Goal: Transaction & Acquisition: Purchase product/service

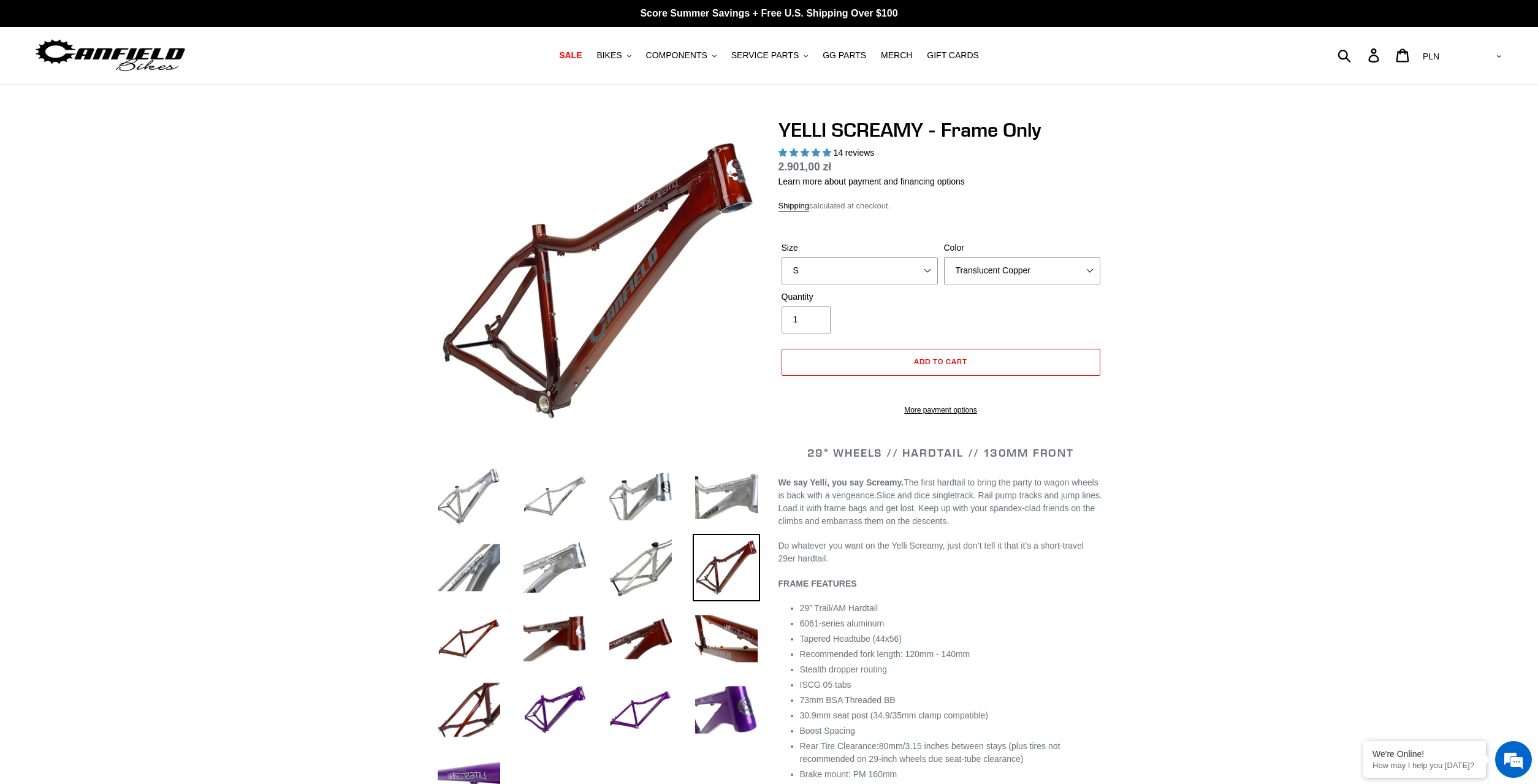
select select "highest-rating"
click at [782, 257] on select "S M L XL" at bounding box center [860, 270] width 156 height 27
select select "M"
click option "M" at bounding box center [0, 0] width 0 height 0
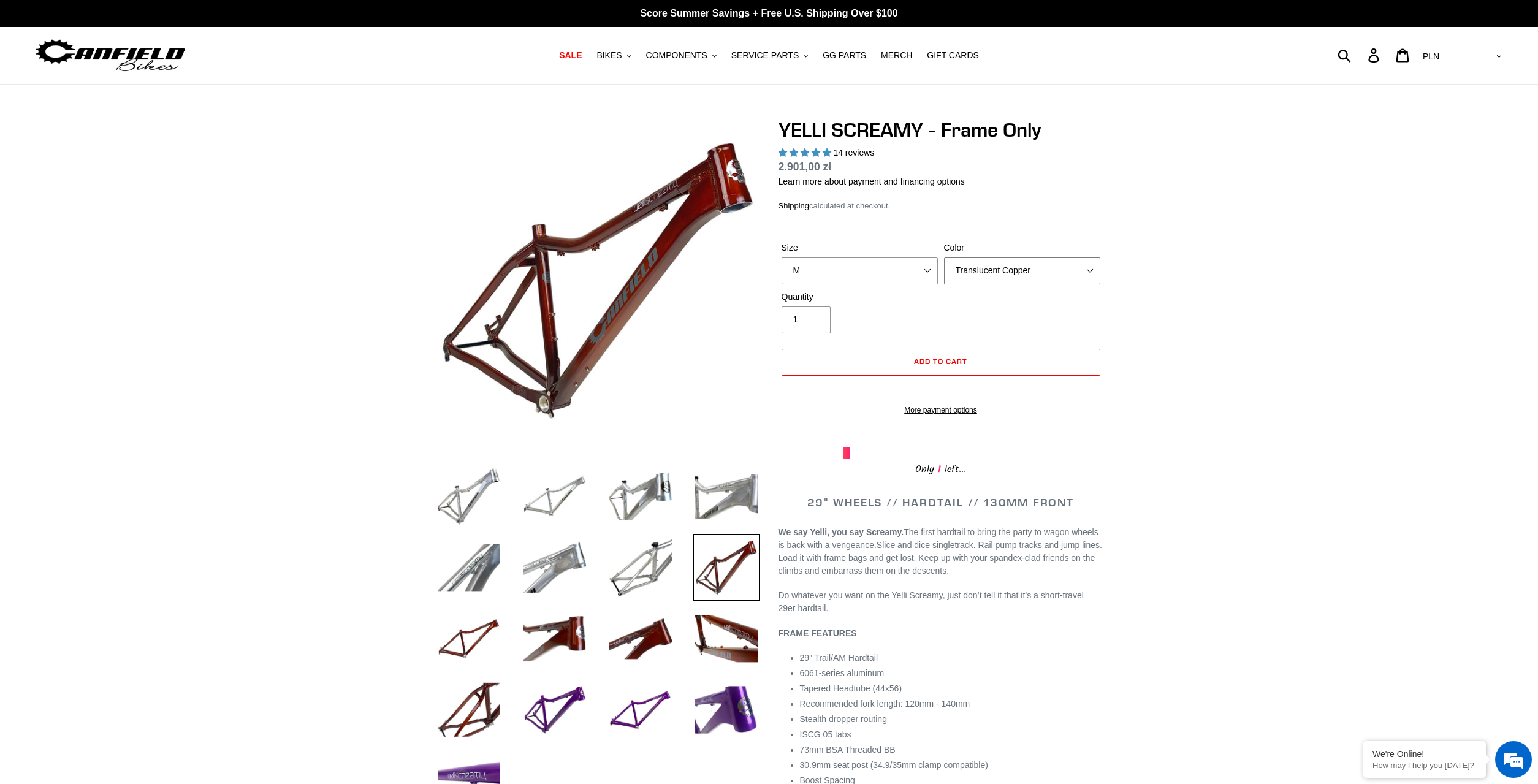
click at [944, 257] on select "Translucent Copper Purple Haze Raw" at bounding box center [1023, 270] width 156 height 27
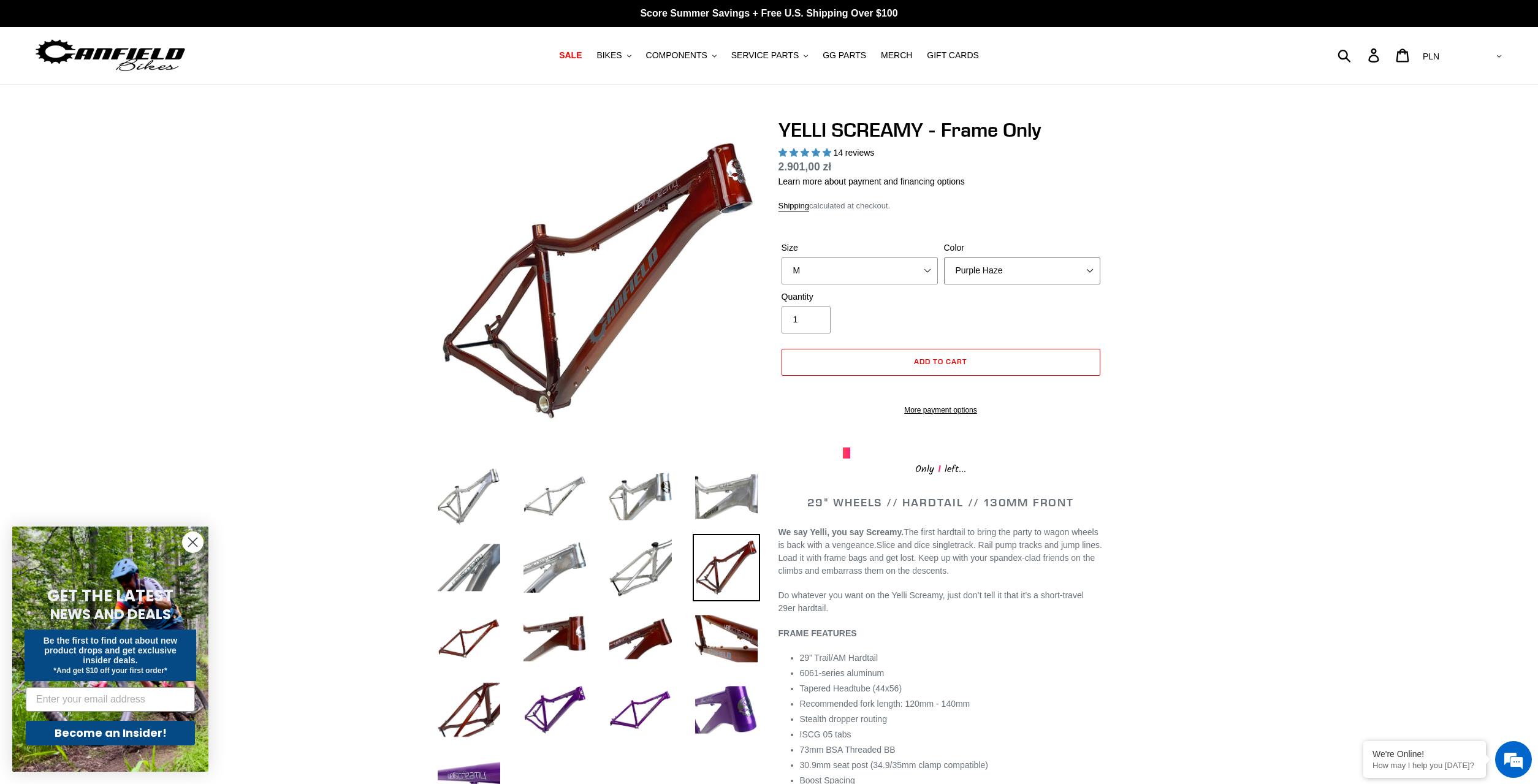
click option "Purple Haze" at bounding box center [0, 0] width 0 height 0
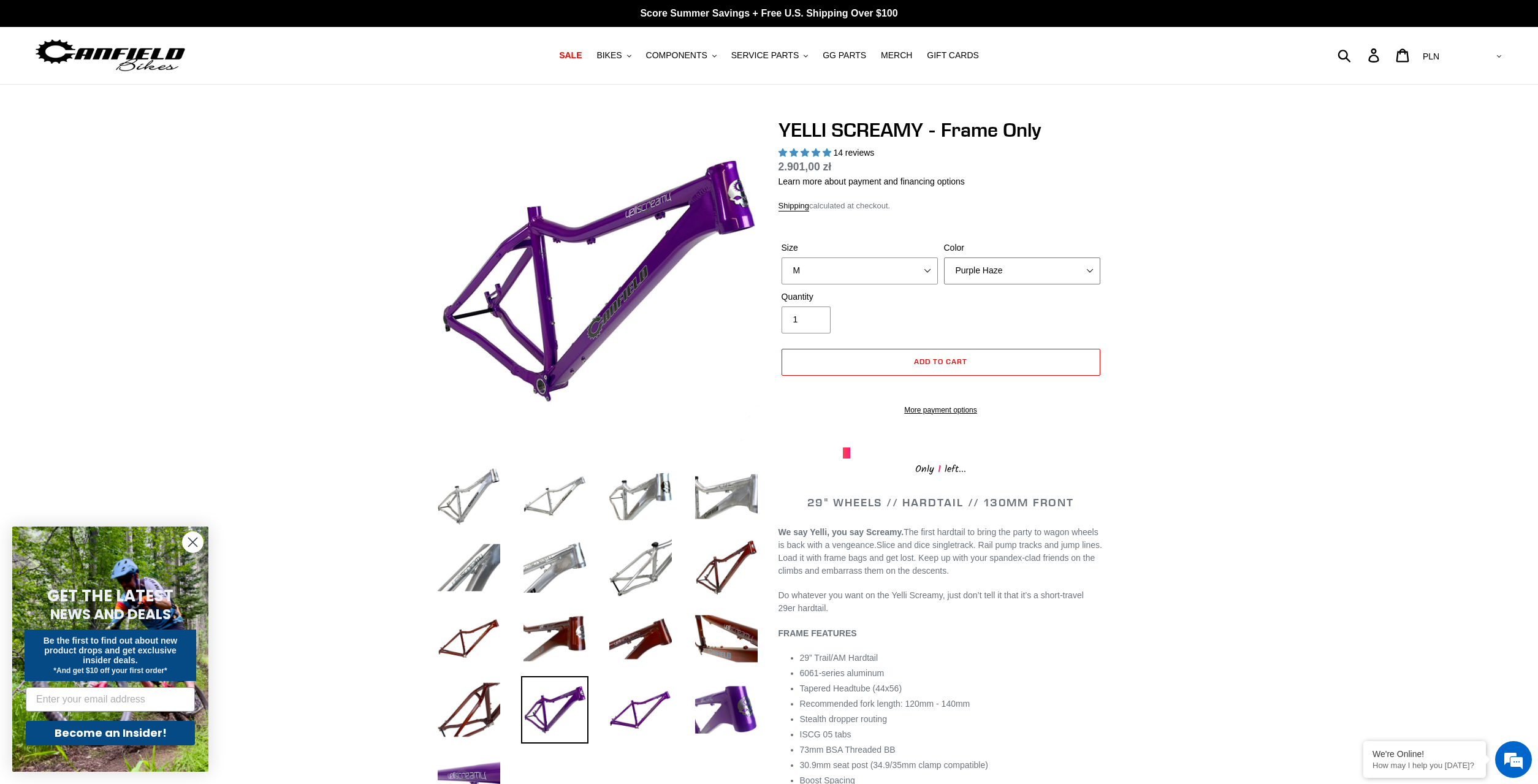
click at [944, 257] on select "Translucent Copper Purple Haze Raw" at bounding box center [1023, 270] width 156 height 27
click option "Translucent Copper" at bounding box center [0, 0] width 0 height 0
click at [944, 257] on select "Translucent Copper Purple Haze Raw" at bounding box center [1023, 270] width 156 height 27
click option "Raw" at bounding box center [0, 0] width 0 height 0
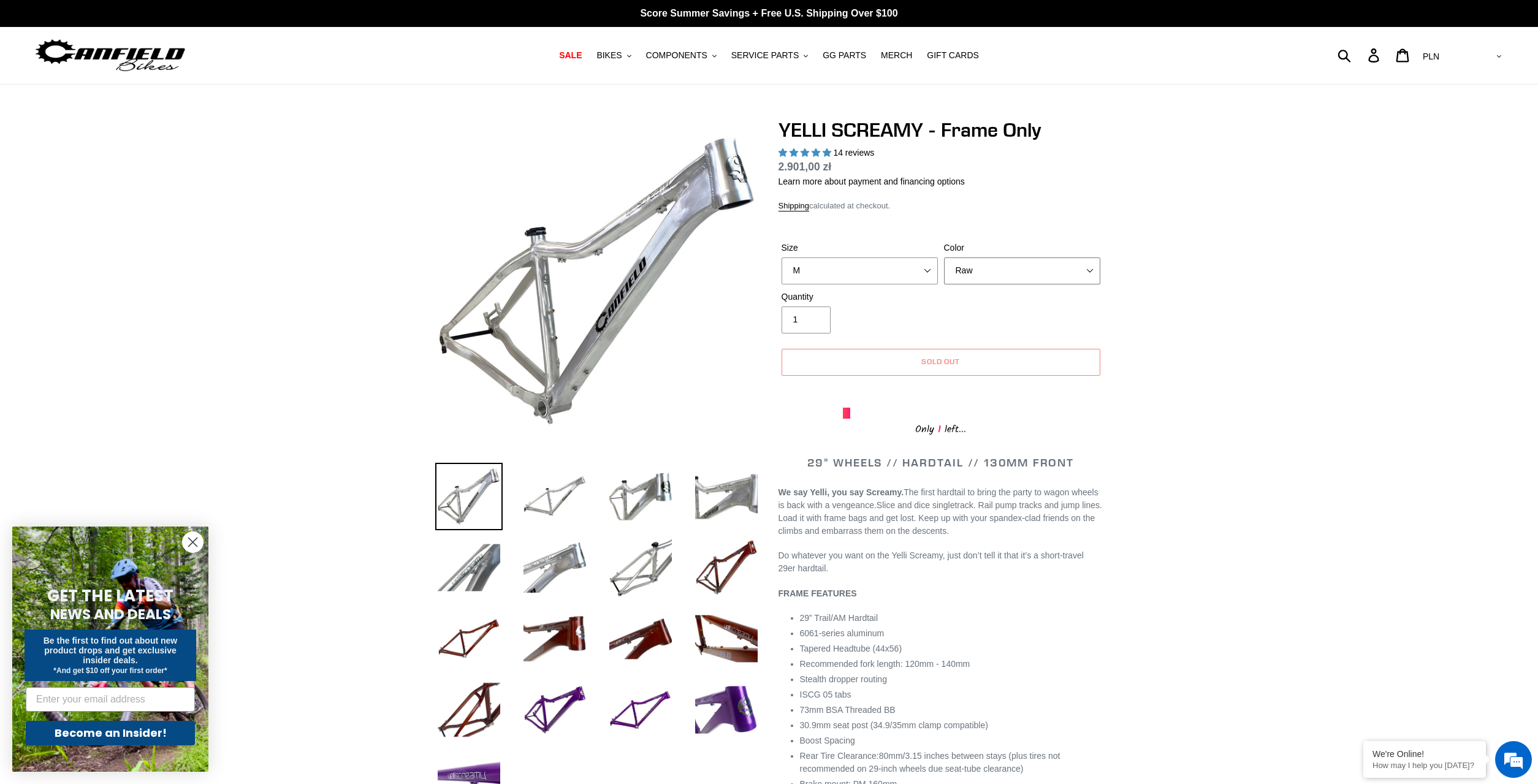
click at [944, 257] on select "Translucent Copper Purple Haze Raw" at bounding box center [1023, 270] width 156 height 27
click option "Translucent Copper" at bounding box center [0, 0] width 0 height 0
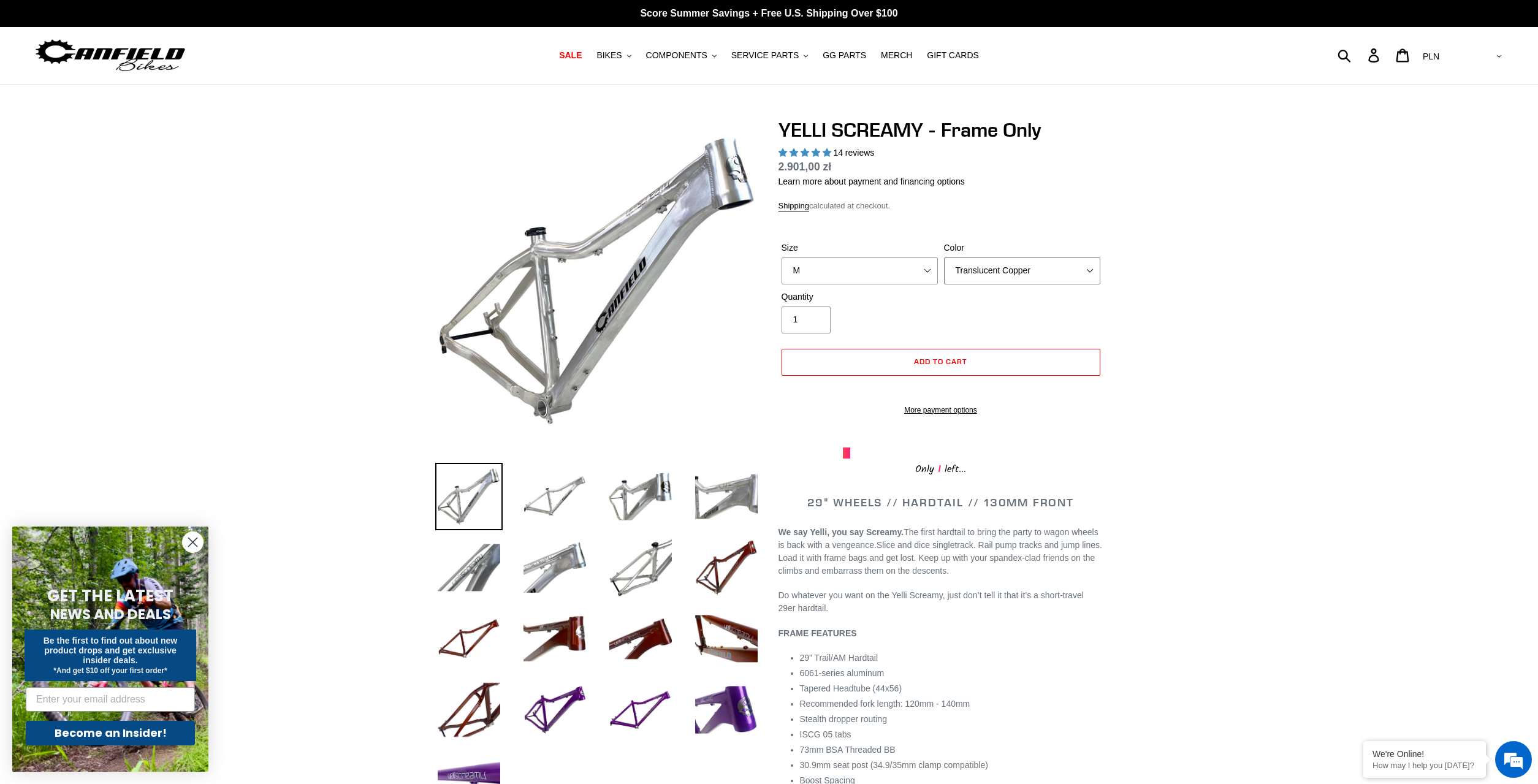
click at [944, 257] on select "Translucent Copper Purple Haze Raw" at bounding box center [1023, 270] width 156 height 27
click option "Raw" at bounding box center [0, 0] width 0 height 0
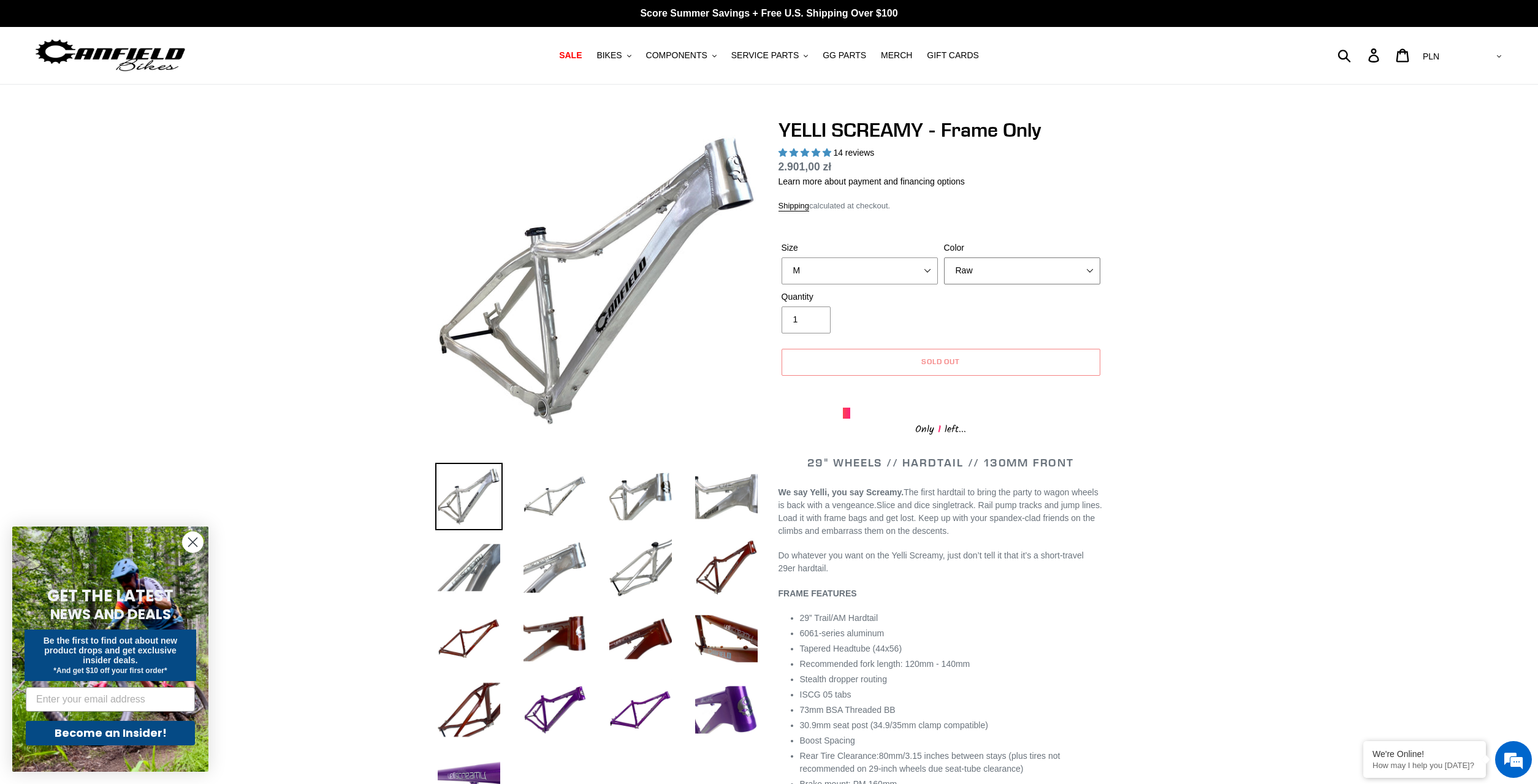
click at [944, 257] on select "Translucent Copper Purple Haze Raw" at bounding box center [1023, 270] width 156 height 27
select select "Purple Haze"
click option "Purple Haze" at bounding box center [0, 0] width 0 height 0
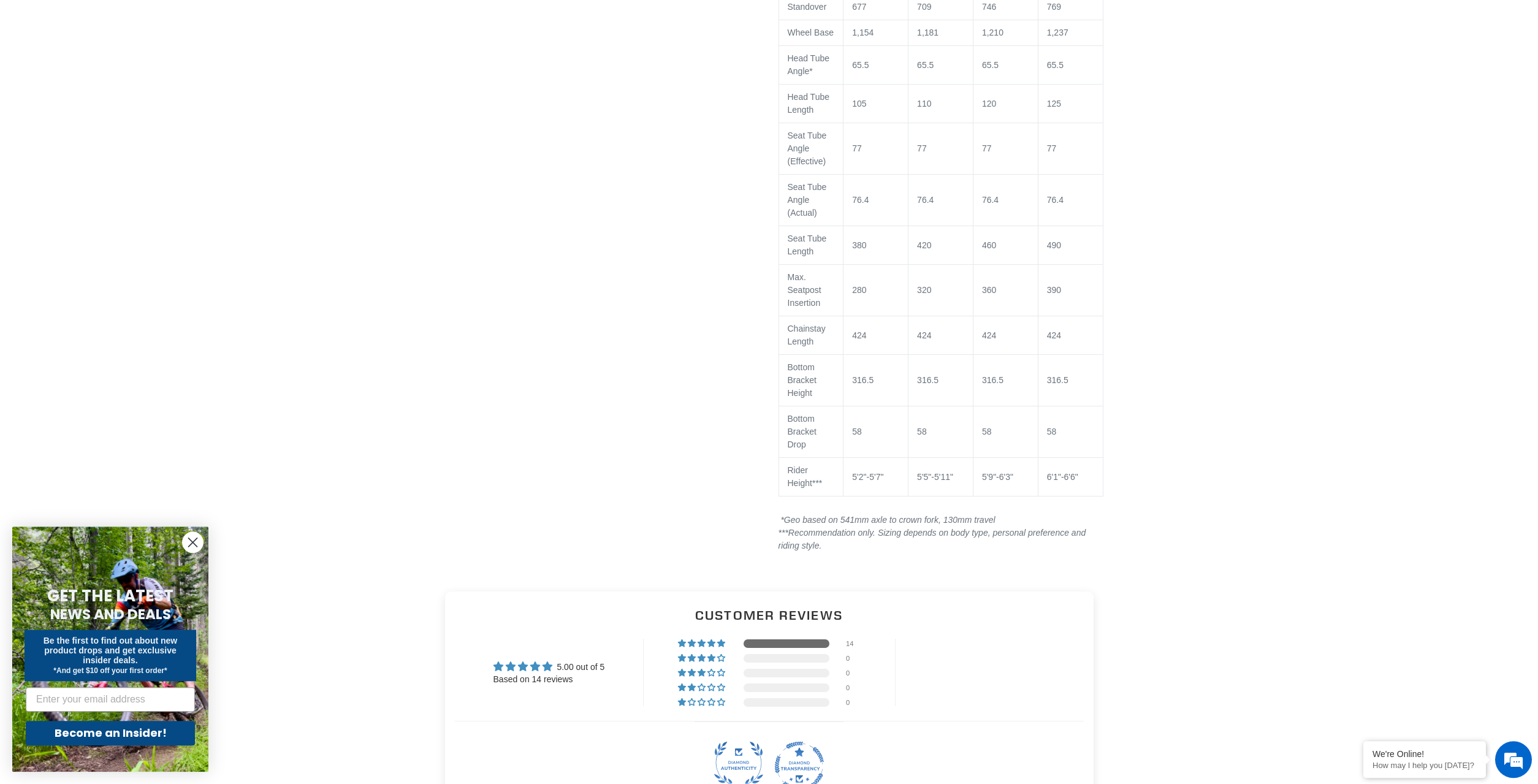
scroll to position [1188, 0]
